Goal: Task Accomplishment & Management: Use online tool/utility

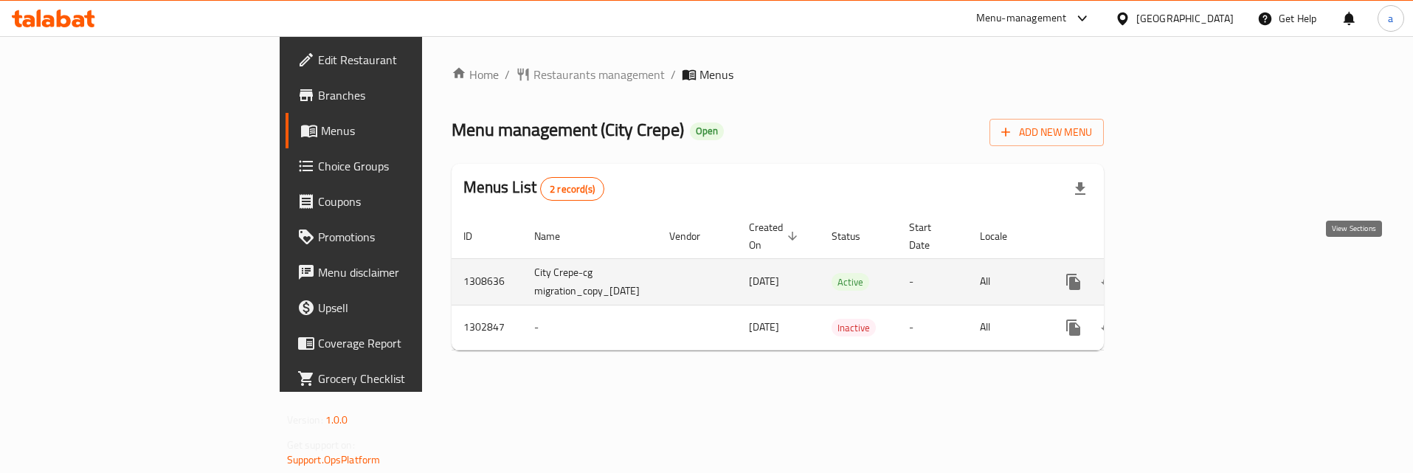
click at [1197, 279] on link "enhanced table" at bounding box center [1179, 281] width 35 height 35
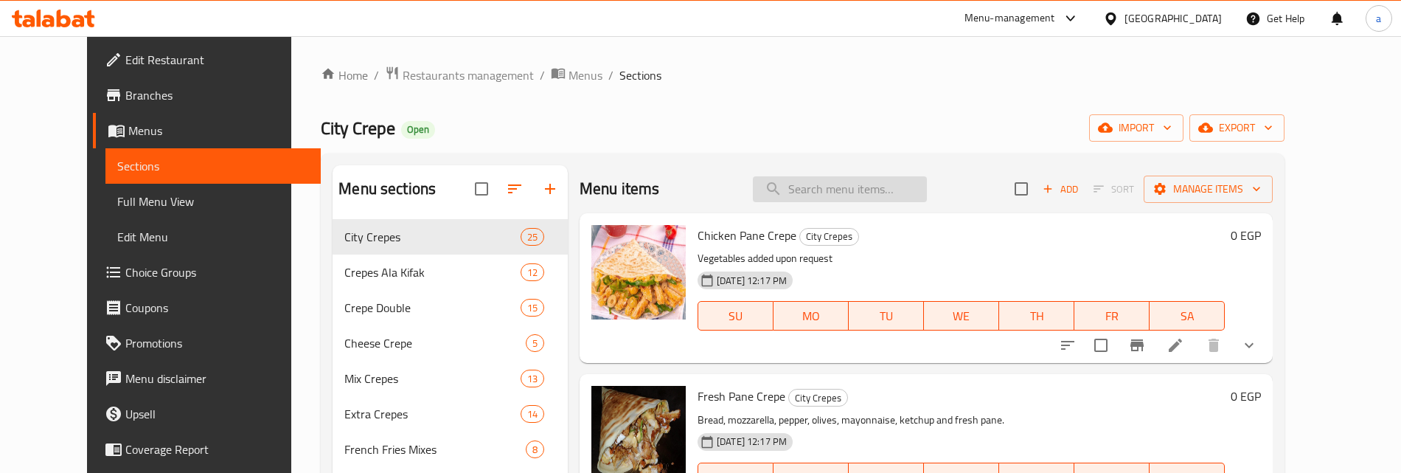
click at [852, 182] on input "search" at bounding box center [840, 189] width 174 height 26
paste input "جبنة رومي"
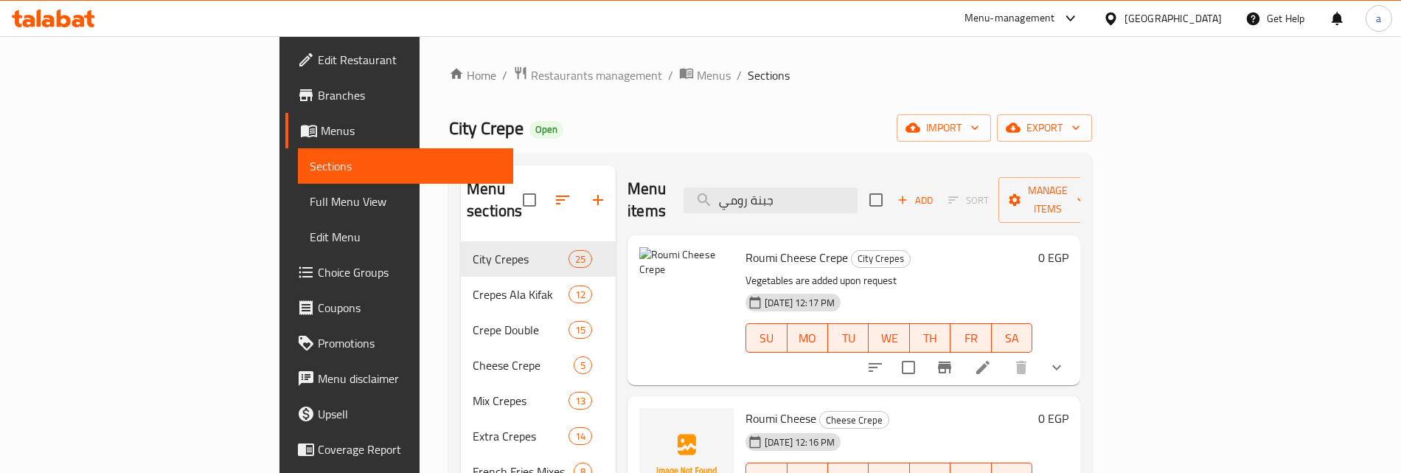
type input "جبنة رومي"
click at [1009, 138] on div "City Crepe Open import export" at bounding box center [770, 127] width 643 height 27
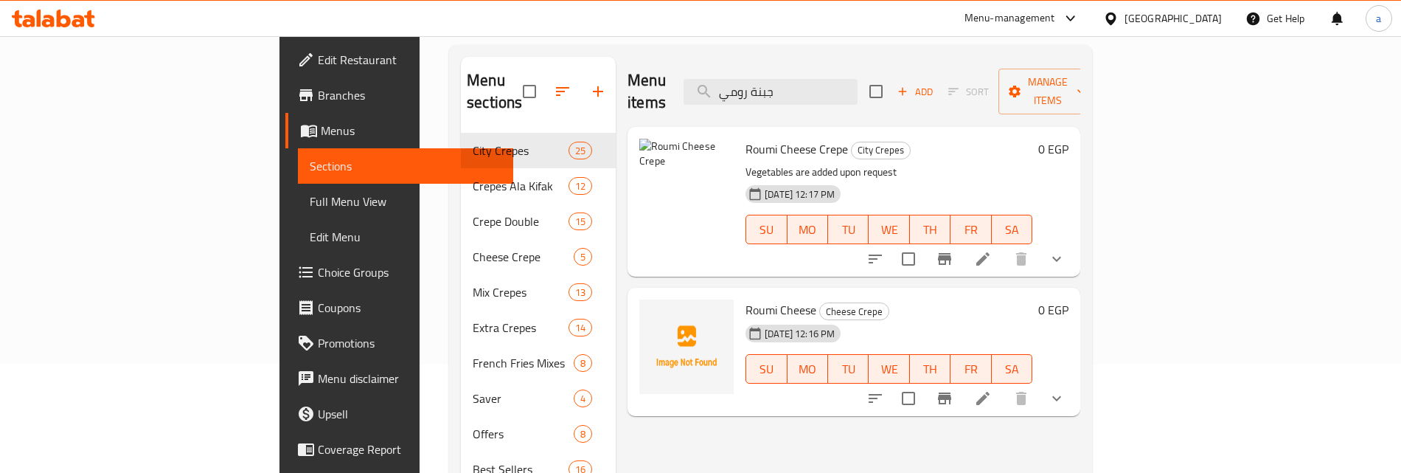
scroll to position [74, 0]
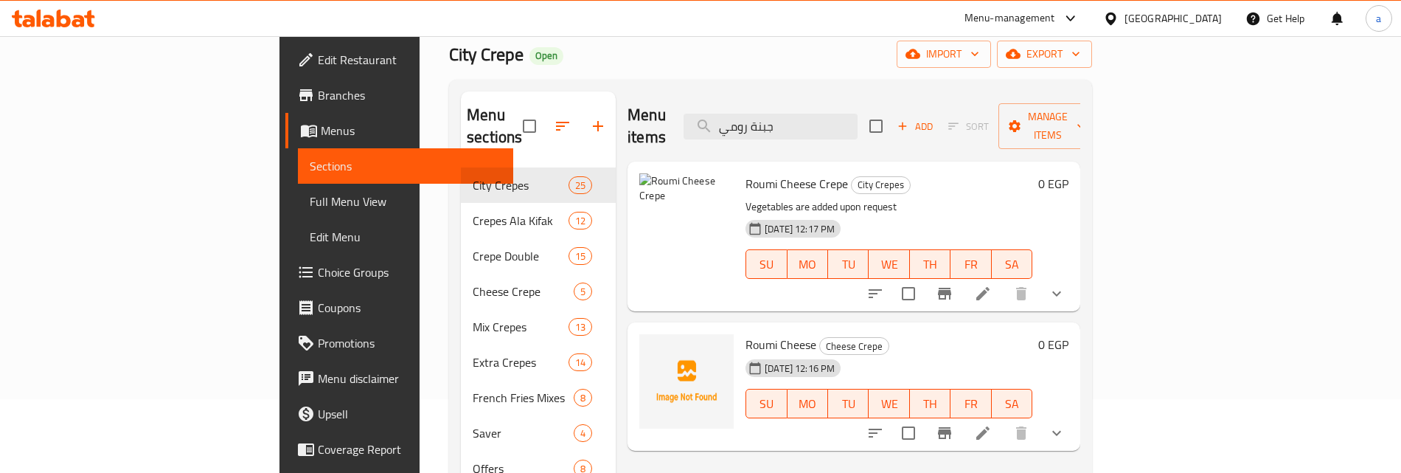
click at [1092, 347] on div "Menu sections City Crepes 25 Crepes Ala Kifak 12 Crepe Double 15 Cheese Crepe 5…" at bounding box center [770, 363] width 643 height 566
